Goal: Information Seeking & Learning: Learn about a topic

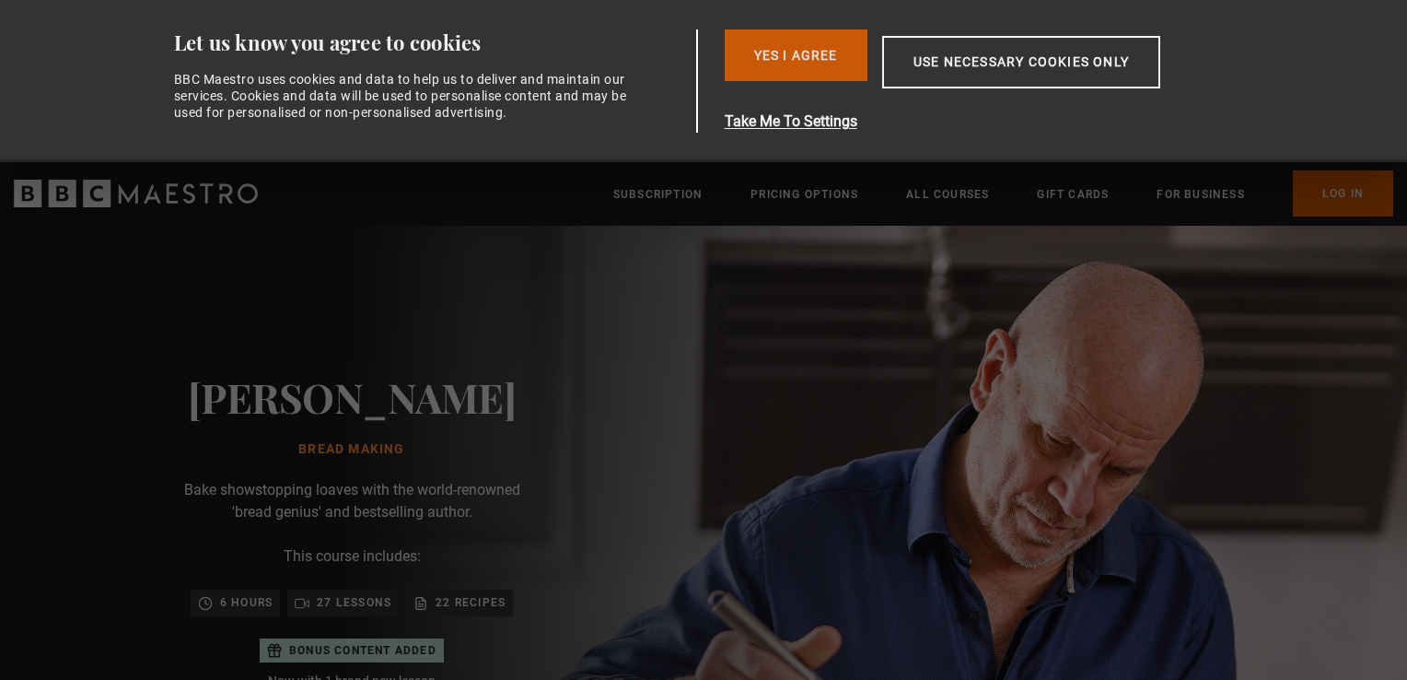
click at [803, 50] on button "Yes I Agree" at bounding box center [796, 55] width 143 height 52
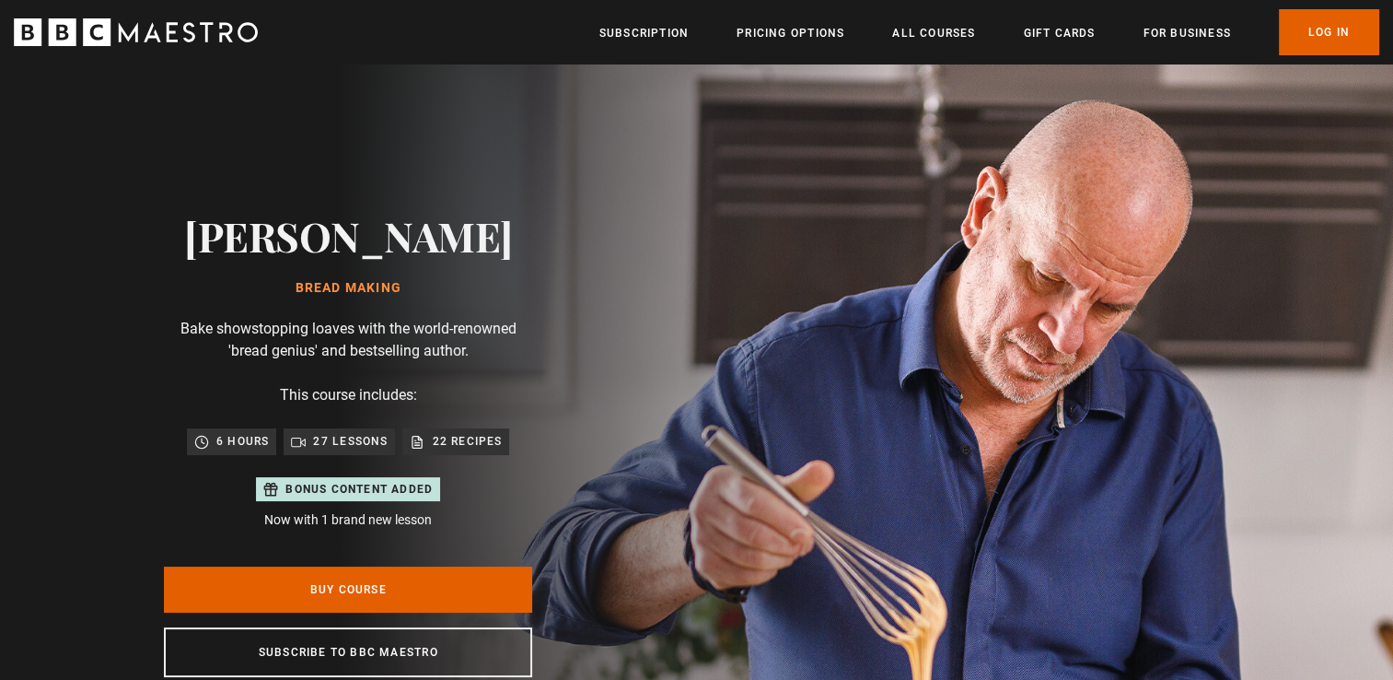
scroll to position [0, 240]
click at [774, 32] on link "Pricing Options" at bounding box center [791, 33] width 108 height 18
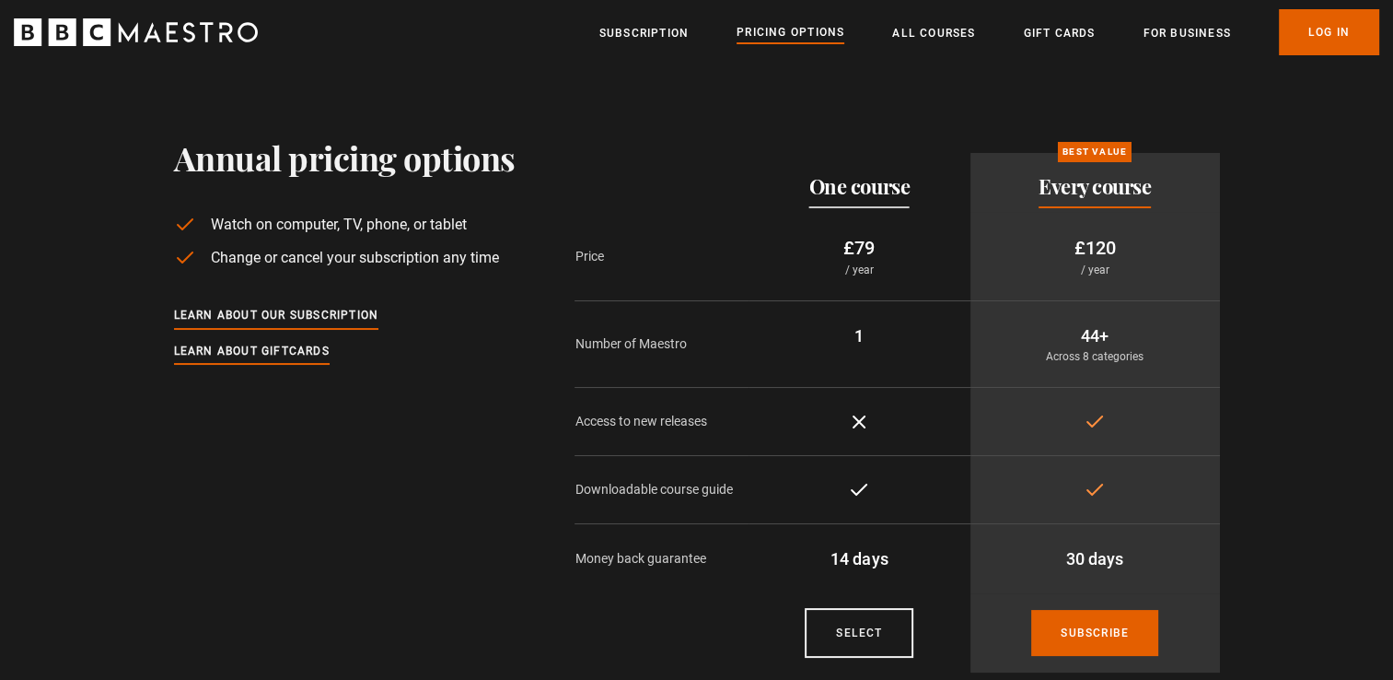
drag, startPoint x: 1402, startPoint y: 145, endPoint x: 1344, endPoint y: 127, distance: 60.0
click at [1344, 127] on section "Annual pricing options Watch on computer, TV, phone, or tablet Change or cancel…" at bounding box center [696, 375] width 1393 height 622
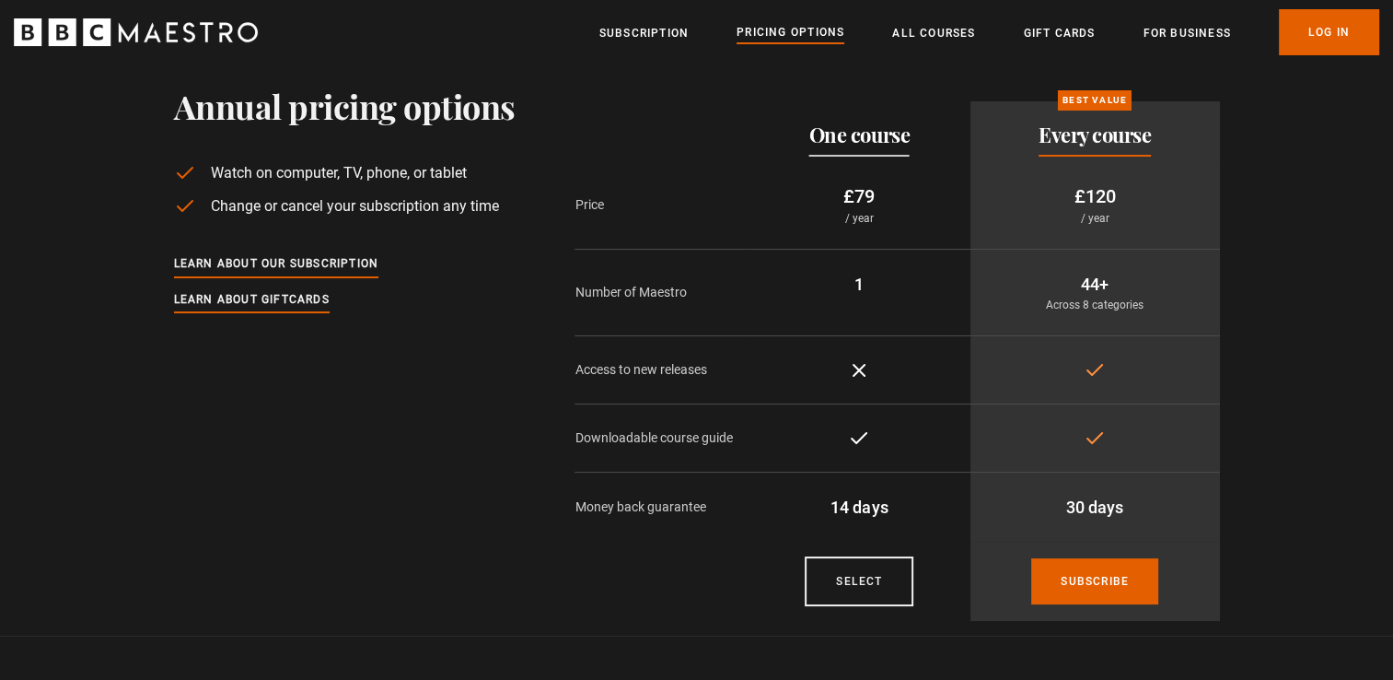
scroll to position [37, 0]
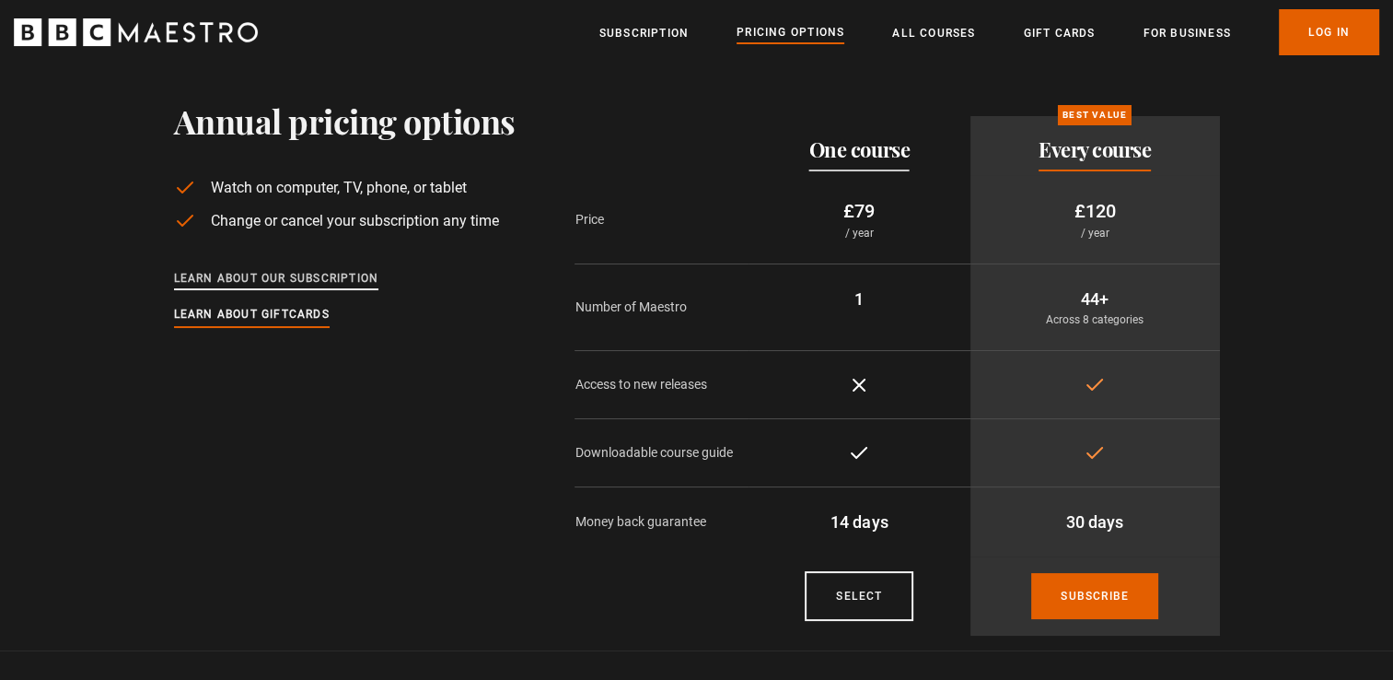
click at [280, 278] on link "Learn about our subscription" at bounding box center [276, 279] width 205 height 20
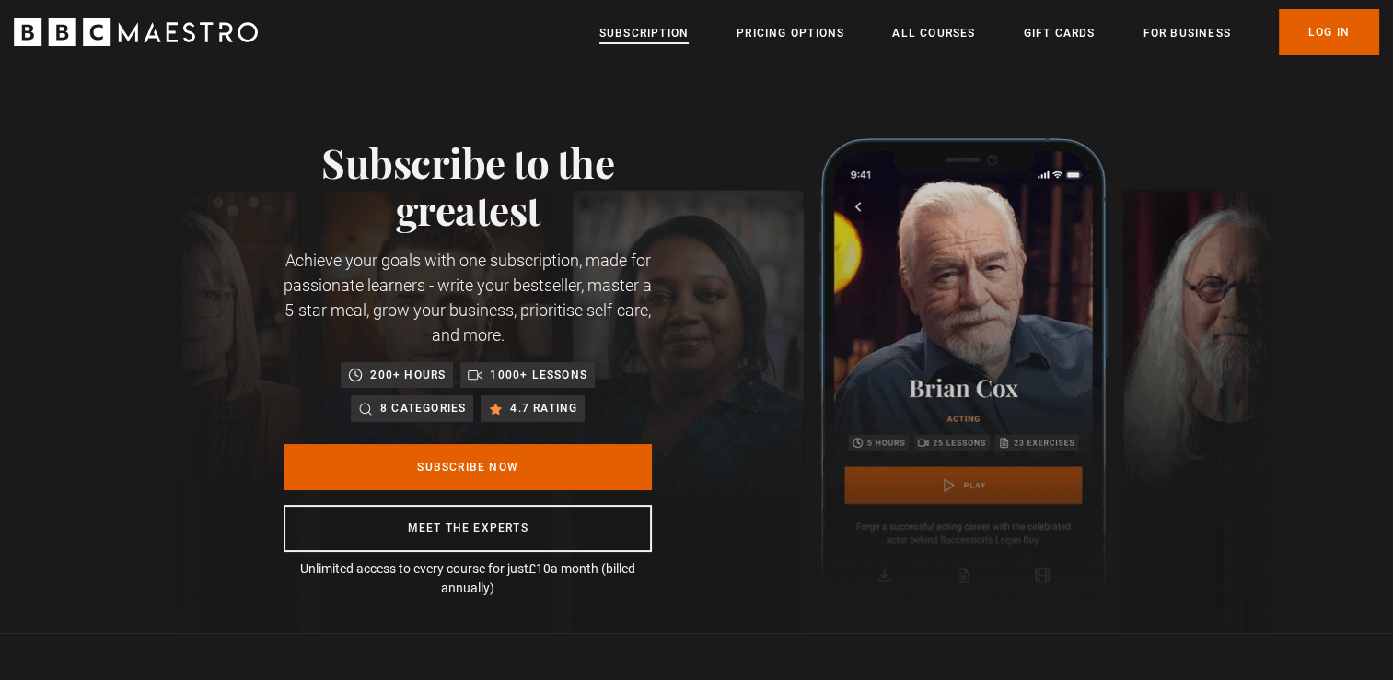
scroll to position [0, 965]
click at [657, 29] on link "Subscription" at bounding box center [643, 33] width 89 height 18
click at [764, 29] on link "Pricing Options" at bounding box center [791, 33] width 108 height 18
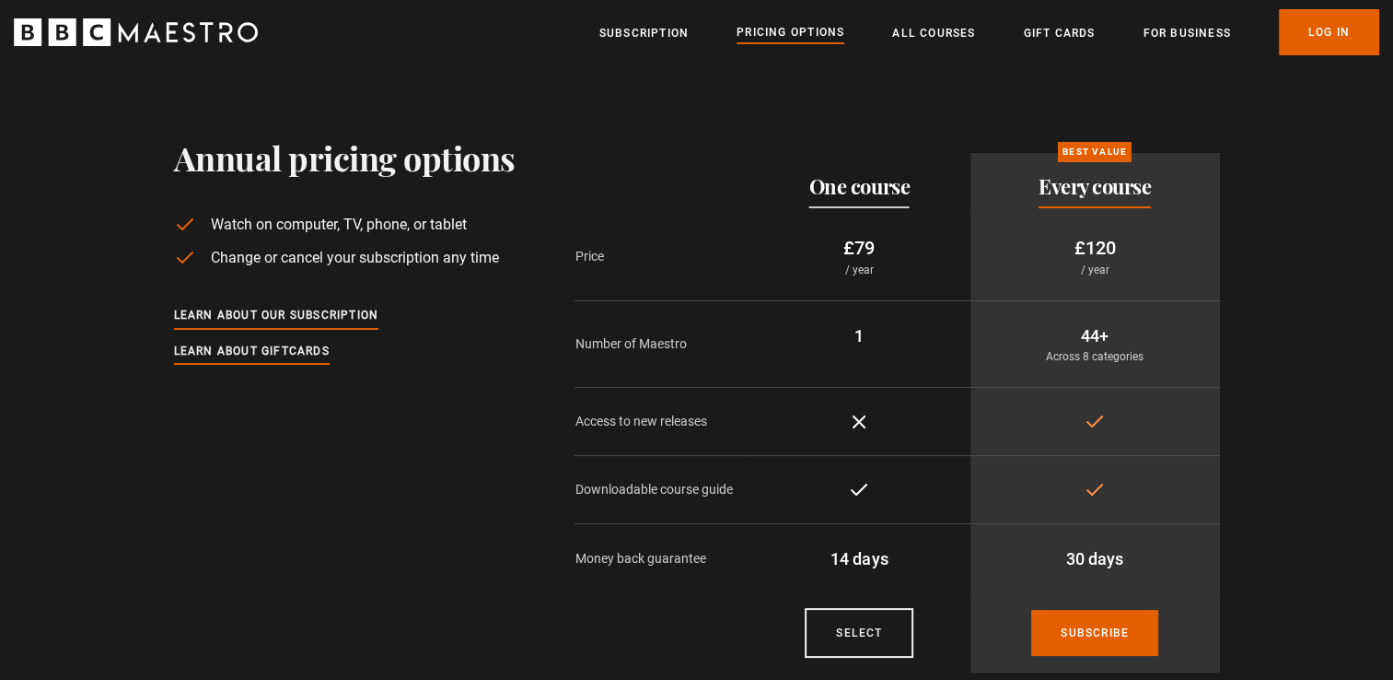
click at [764, 29] on link "Pricing Options" at bounding box center [791, 33] width 108 height 20
click at [934, 29] on link "All Courses" at bounding box center [933, 33] width 83 height 18
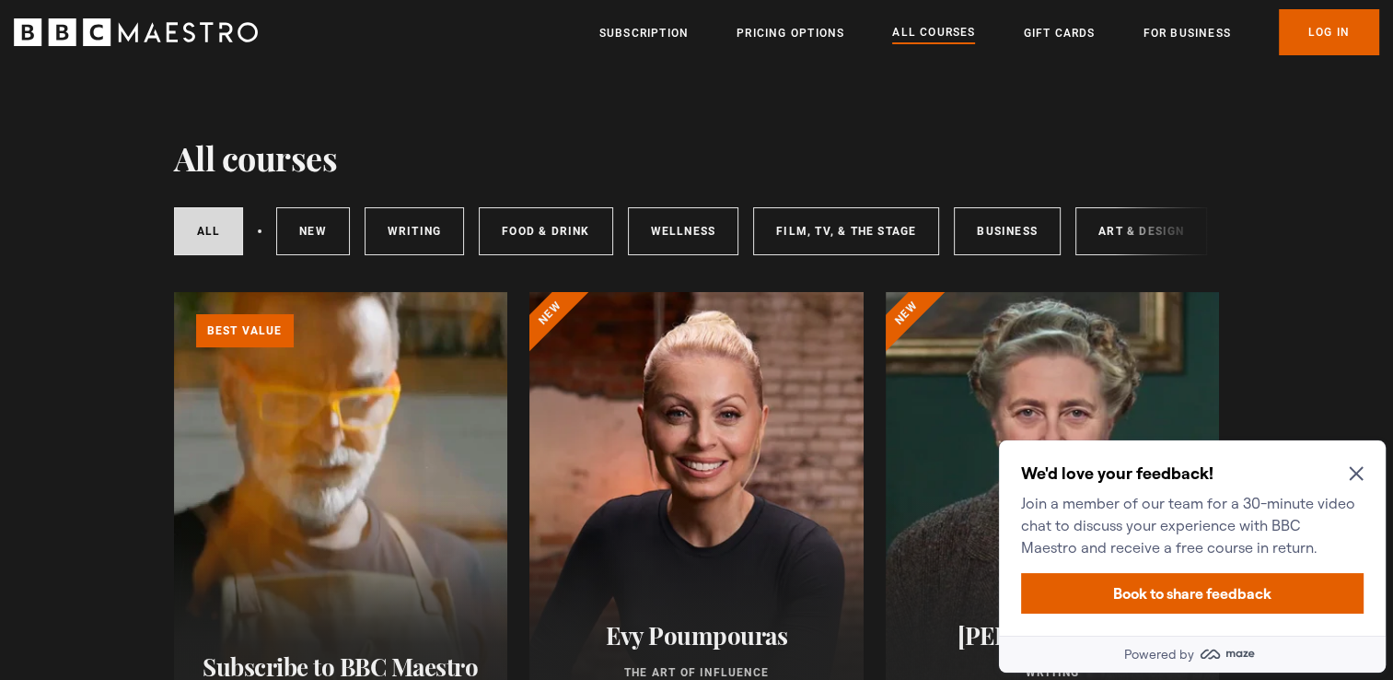
click at [1363, 471] on icon "Close Maze Prompt" at bounding box center [1356, 473] width 15 height 15
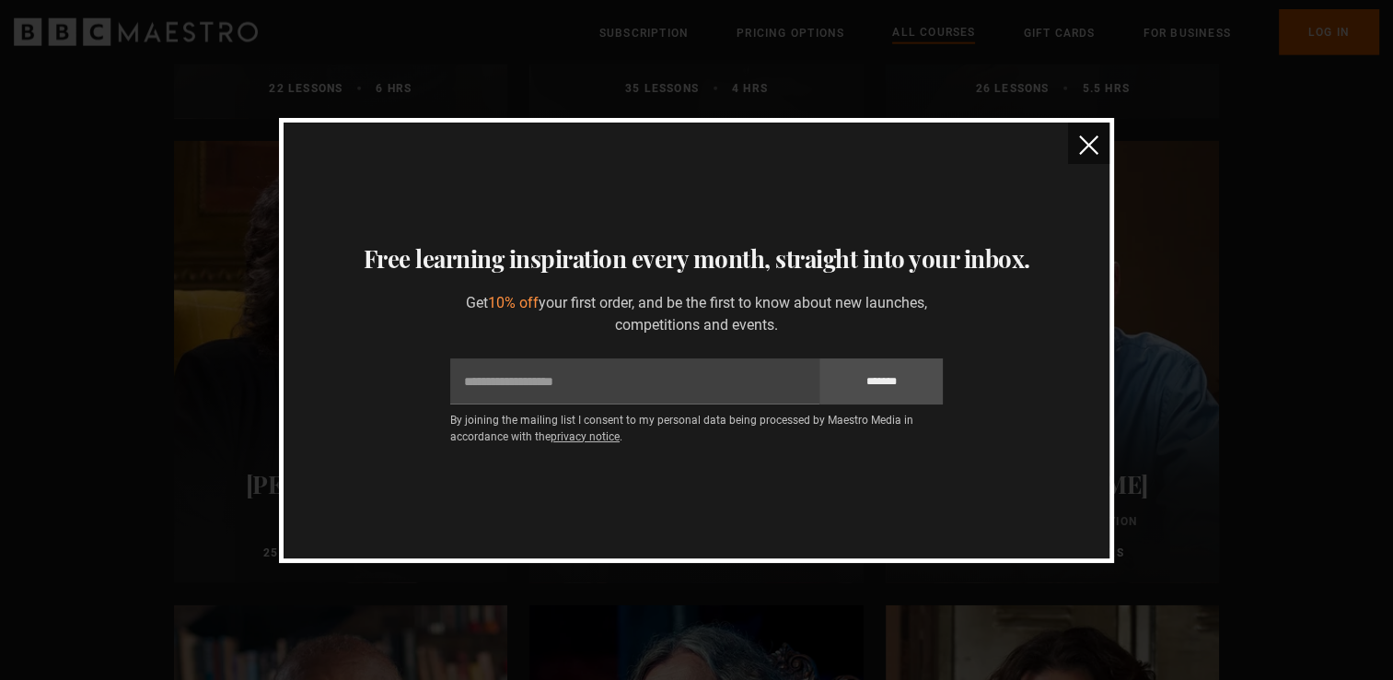
scroll to position [4372, 0]
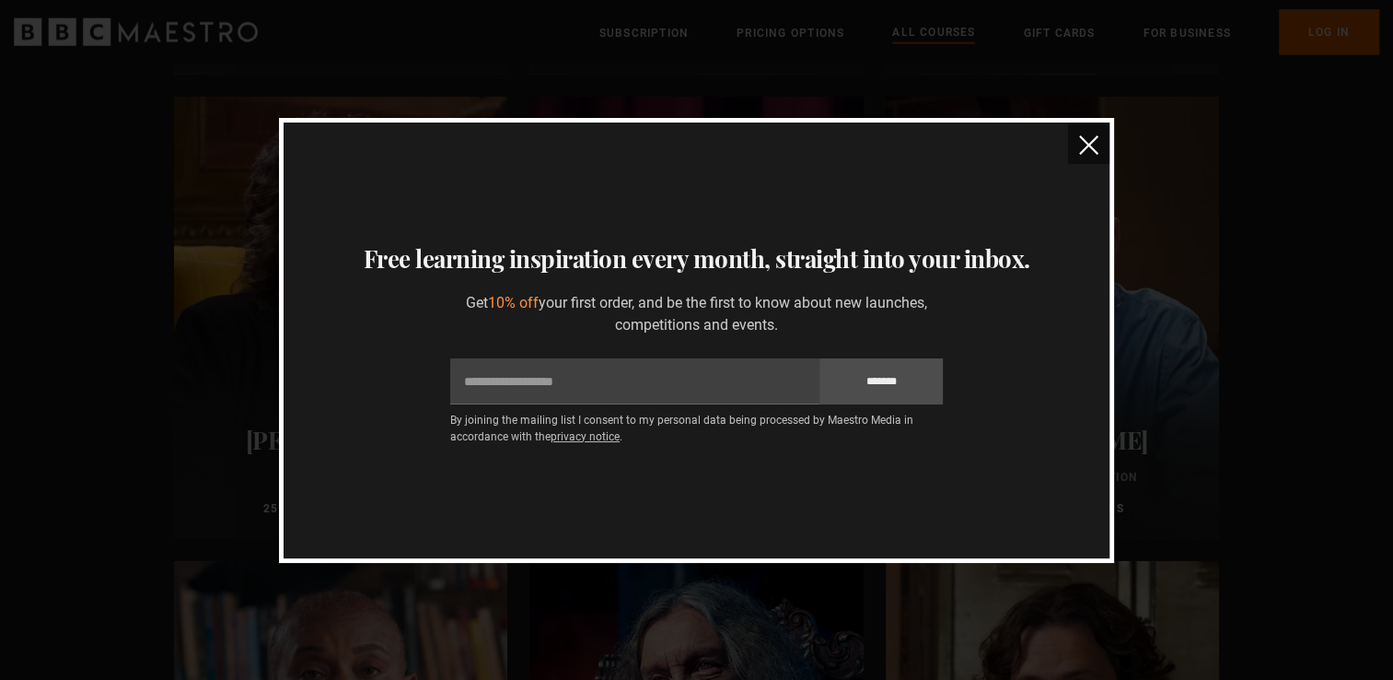
click at [1088, 142] on img "close" at bounding box center [1088, 144] width 19 height 19
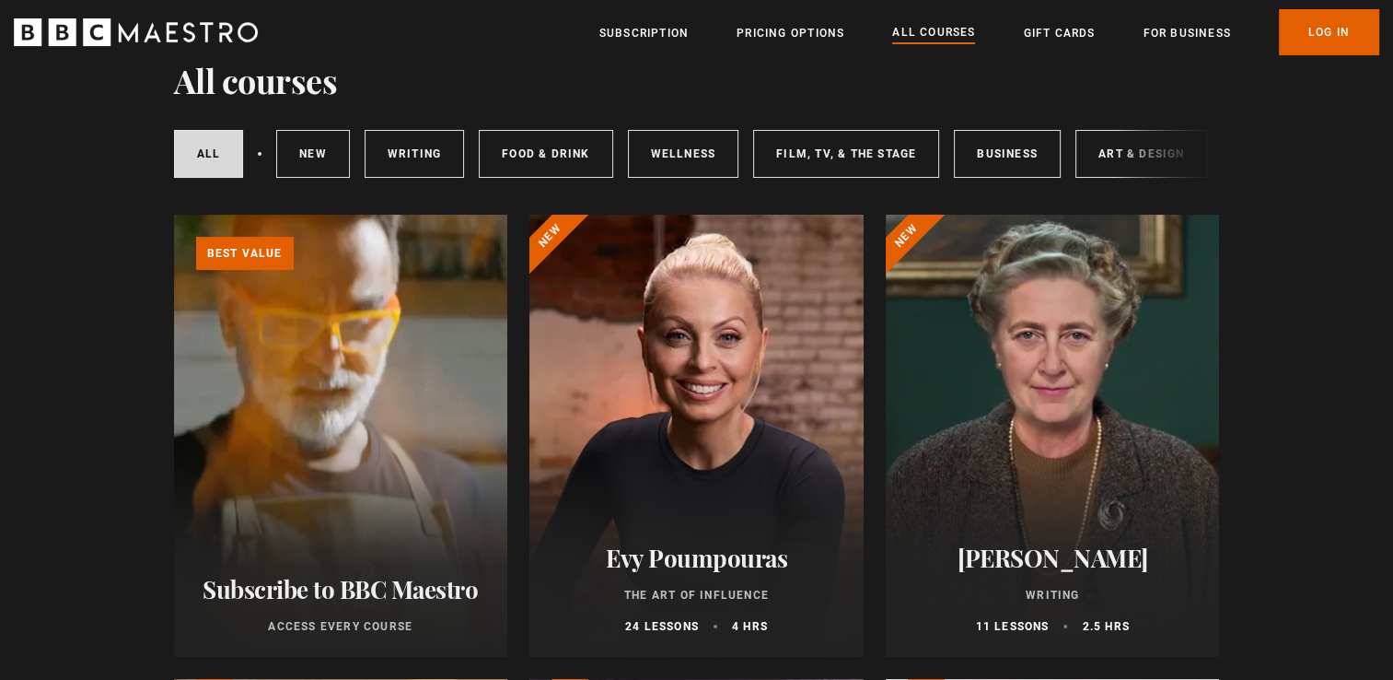
scroll to position [0, 0]
